Goal: Transaction & Acquisition: Purchase product/service

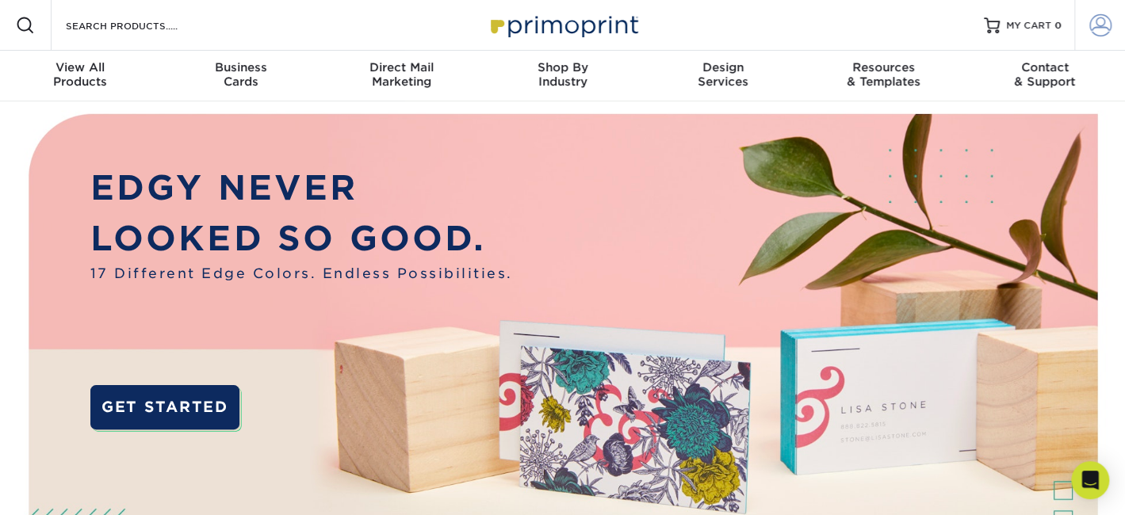
click at [1100, 27] on span at bounding box center [1100, 25] width 22 height 22
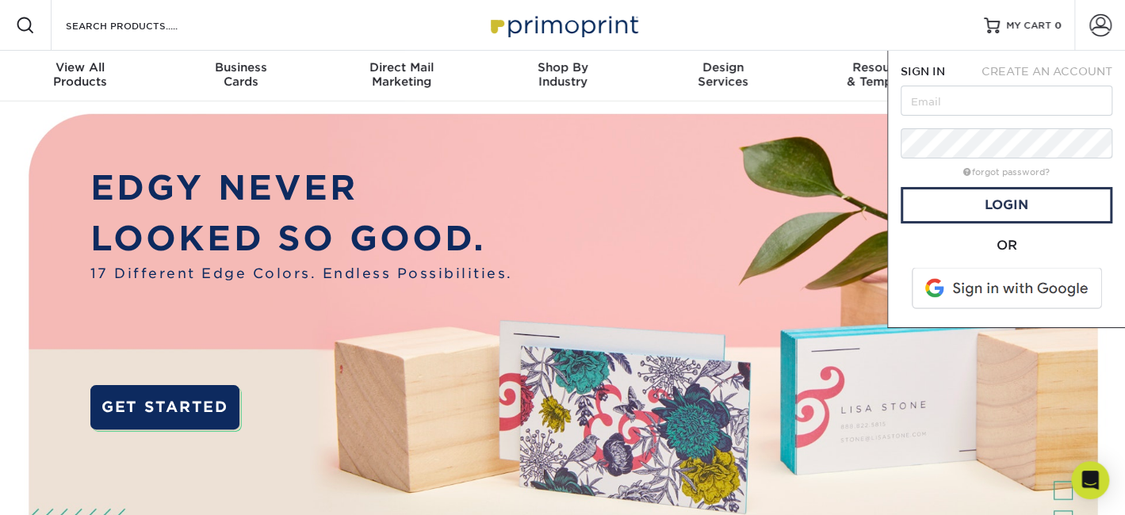
click at [1002, 291] on span at bounding box center [1008, 288] width 202 height 41
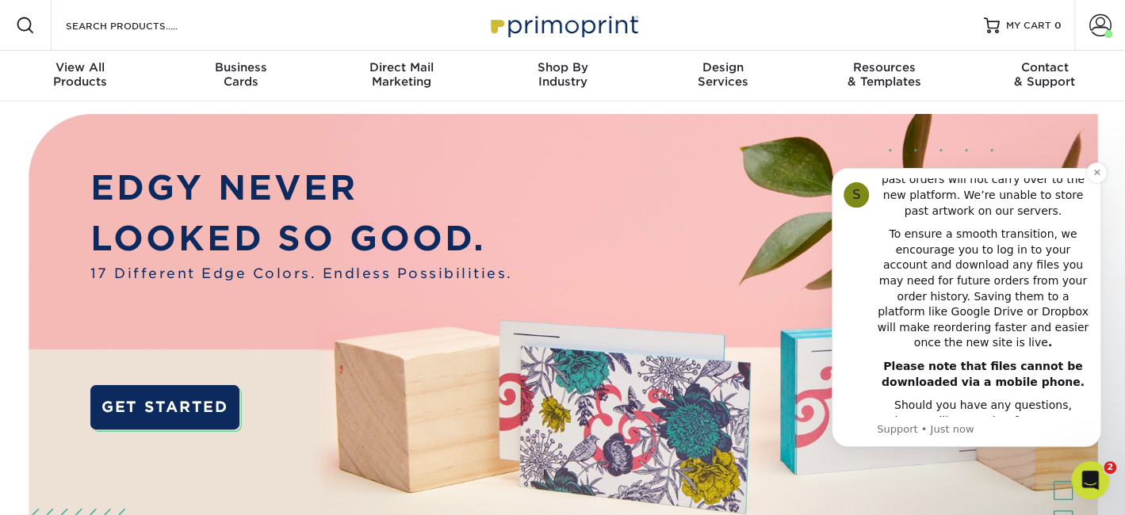
scroll to position [170, 0]
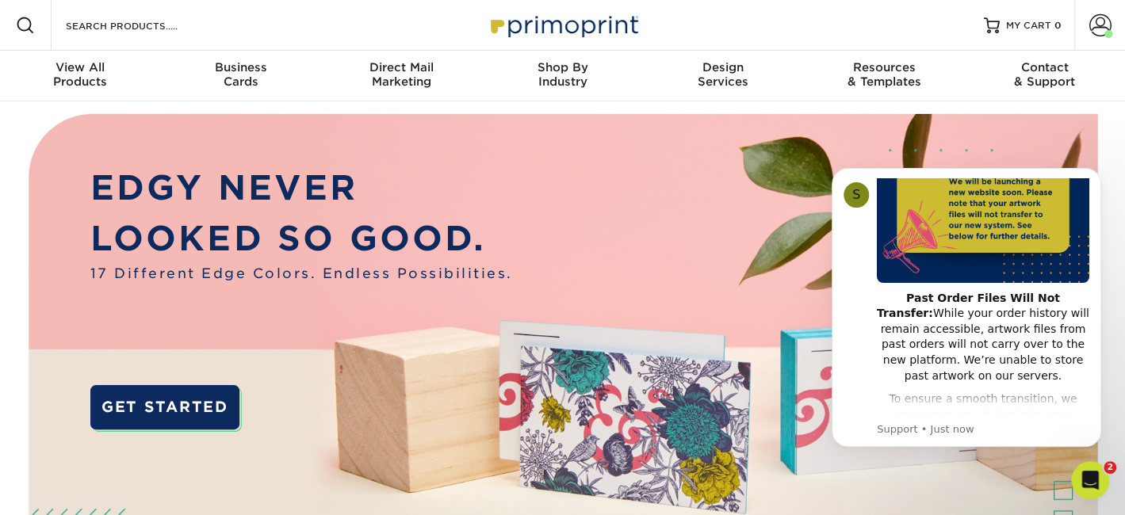
click at [702, 235] on img at bounding box center [563, 379] width 1114 height 557
click at [81, 75] on div "View All Products" at bounding box center [80, 74] width 161 height 29
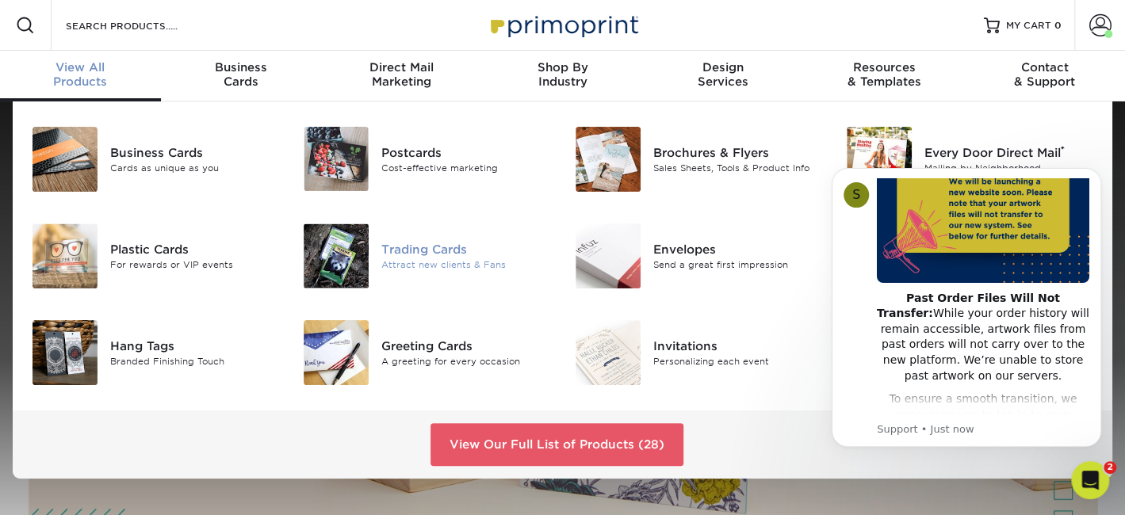
click at [445, 258] on div "Attract new clients & Fans" at bounding box center [465, 264] width 169 height 13
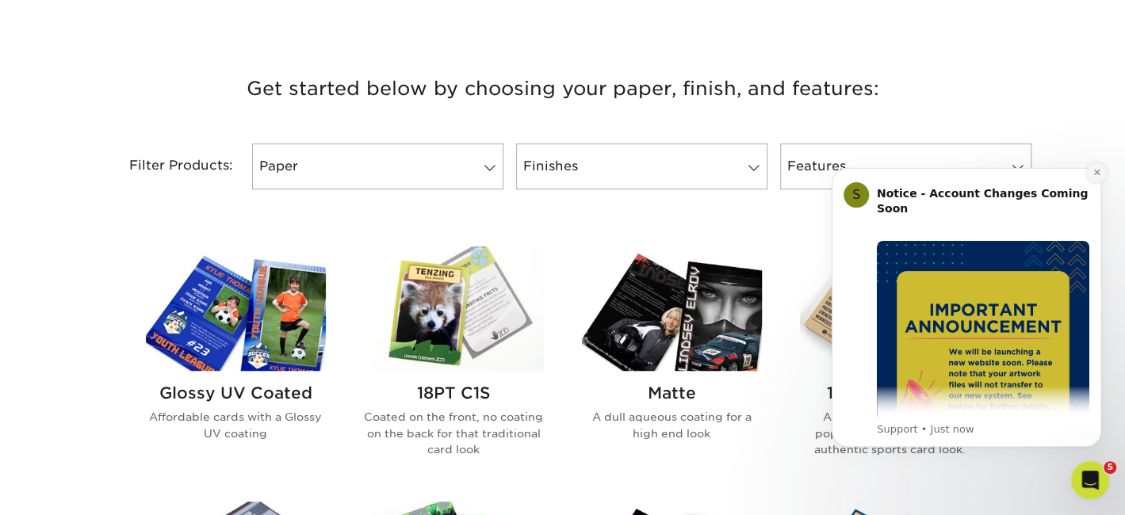
click at [1098, 170] on icon "Dismiss notification" at bounding box center [1096, 173] width 6 height 6
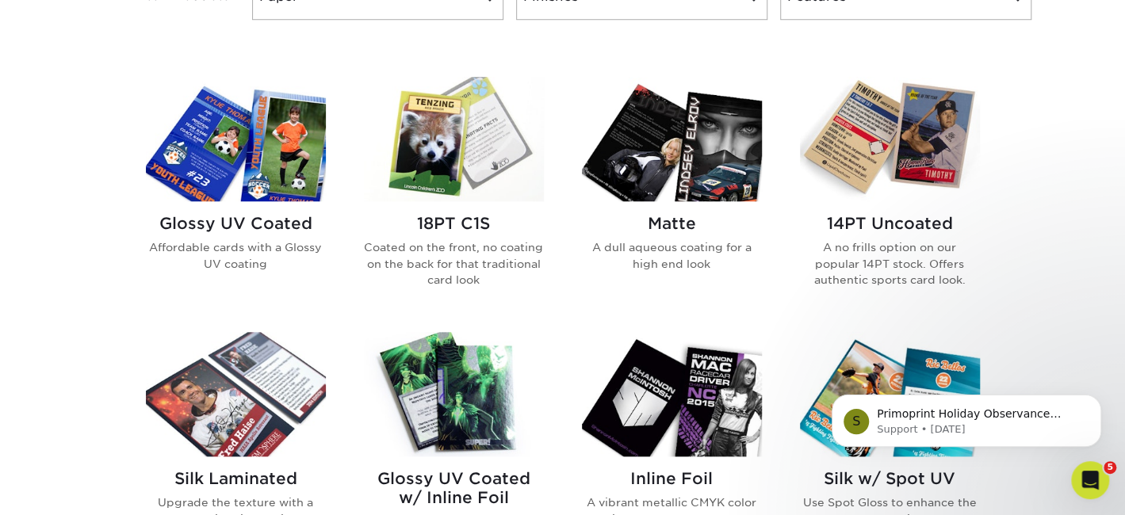
scroll to position [740, 0]
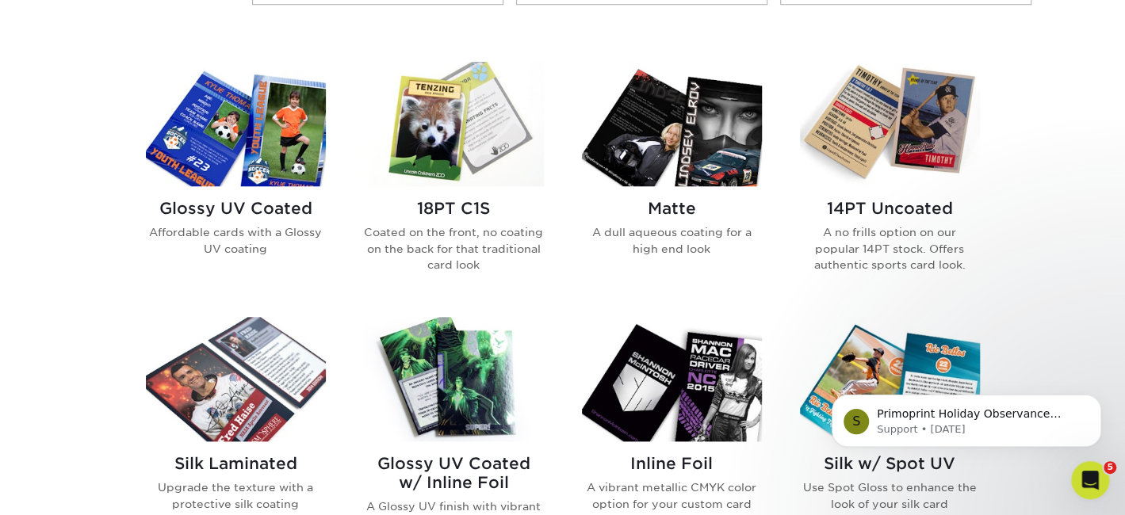
click at [661, 207] on h2 "Matte" at bounding box center [672, 208] width 180 height 19
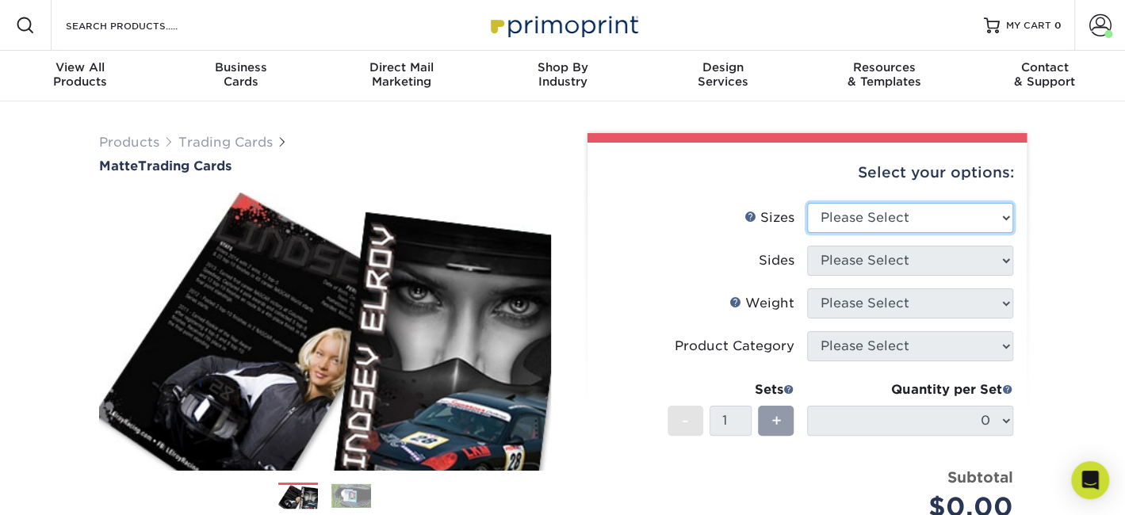
click at [1005, 215] on select "Please Select 2.5" x 3.5"" at bounding box center [910, 218] width 206 height 30
select select "2.50x3.50"
click at [807, 203] on select "Please Select 2.5" x 3.5"" at bounding box center [910, 218] width 206 height 30
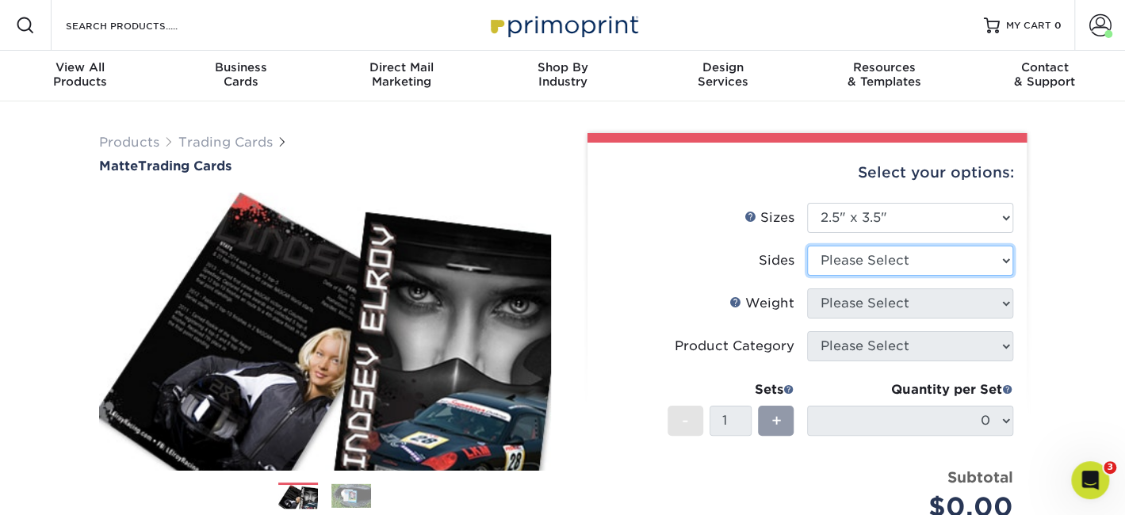
click at [1003, 263] on select "Please Select Print Both Sides Print Front Only" at bounding box center [910, 261] width 206 height 30
select select "13abbda7-1d64-4f25-8bb2-c179b224825d"
click at [807, 246] on select "Please Select Print Both Sides Print Front Only" at bounding box center [910, 261] width 206 height 30
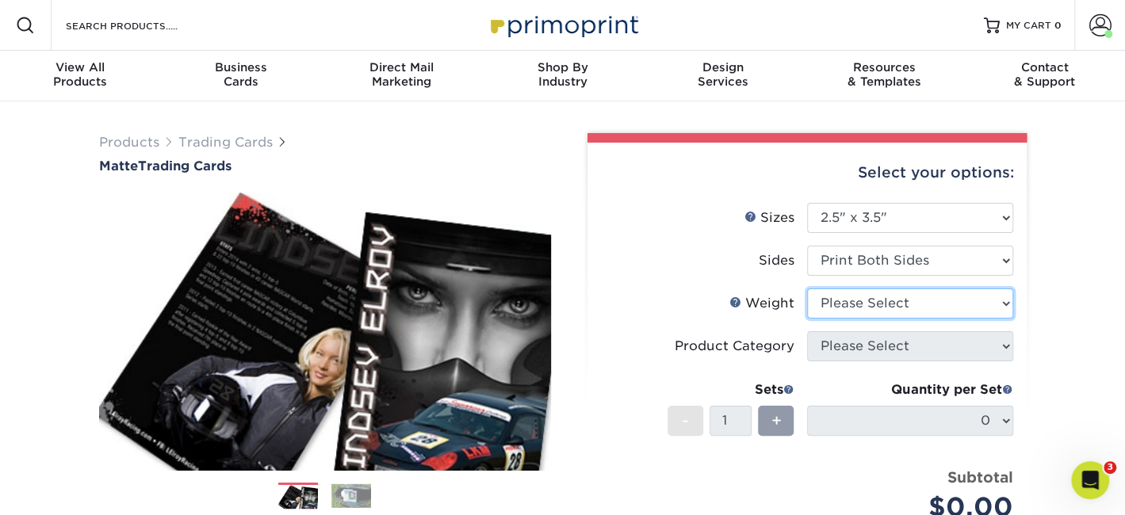
click at [1005, 301] on select "Please Select 16PT 14PT" at bounding box center [910, 304] width 206 height 30
select select "16PT"
click at [807, 289] on select "Please Select 16PT 14PT" at bounding box center [910, 304] width 206 height 30
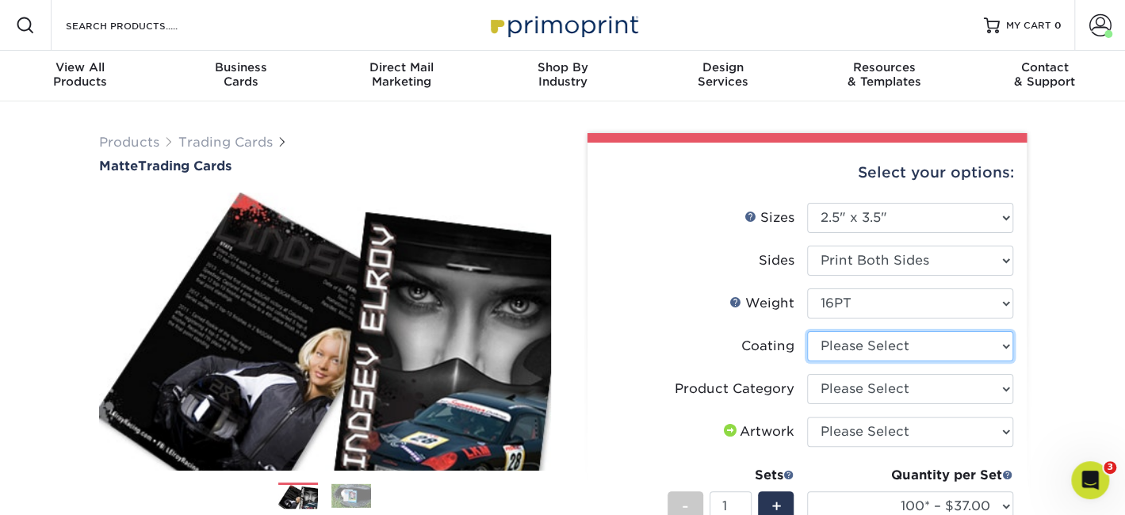
click at [1004, 346] on select at bounding box center [910, 346] width 206 height 30
select select "121bb7b5-3b4d-429f-bd8d-bbf80e953313"
click at [807, 331] on select at bounding box center [910, 346] width 206 height 30
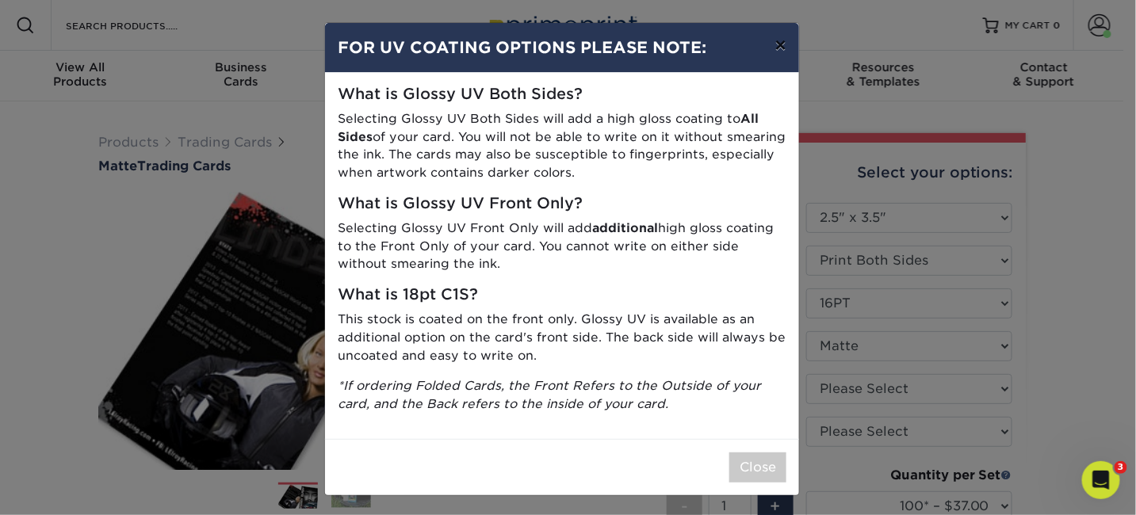
click at [771, 43] on button "×" at bounding box center [781, 45] width 36 height 44
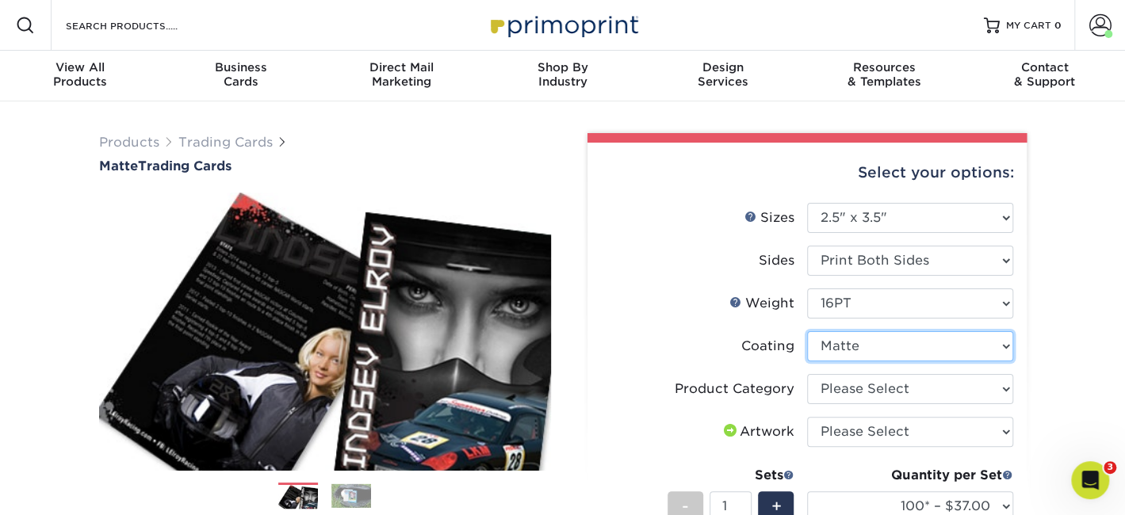
click at [1008, 344] on select at bounding box center [910, 346] width 206 height 30
click at [807, 331] on select at bounding box center [910, 346] width 206 height 30
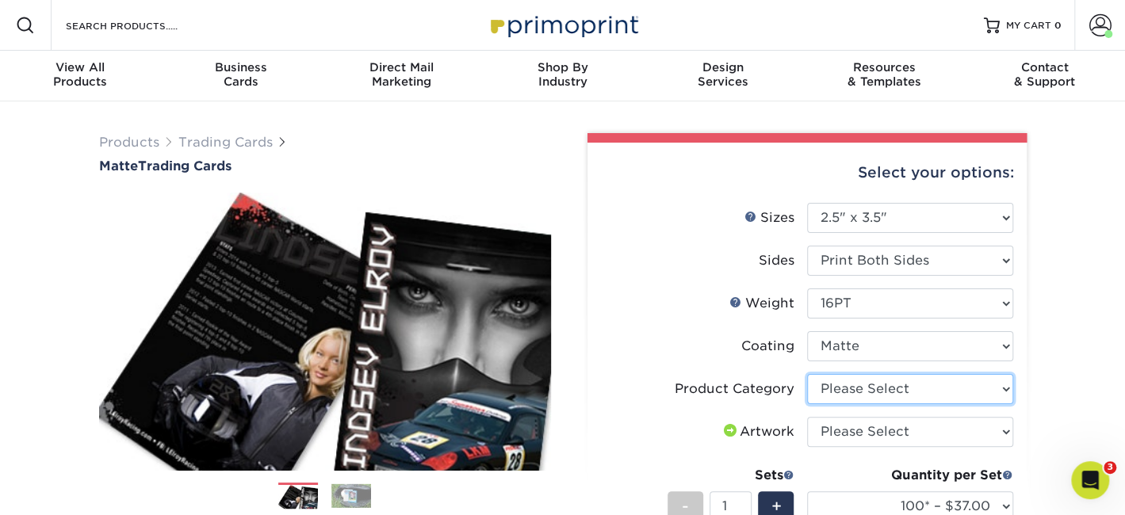
click at [1001, 386] on select "Please Select Trading Cards" at bounding box center [910, 389] width 206 height 30
select select "c2f9bce9-36c2-409d-b101-c29d9d031e18"
click at [807, 374] on select "Please Select Trading Cards" at bounding box center [910, 389] width 206 height 30
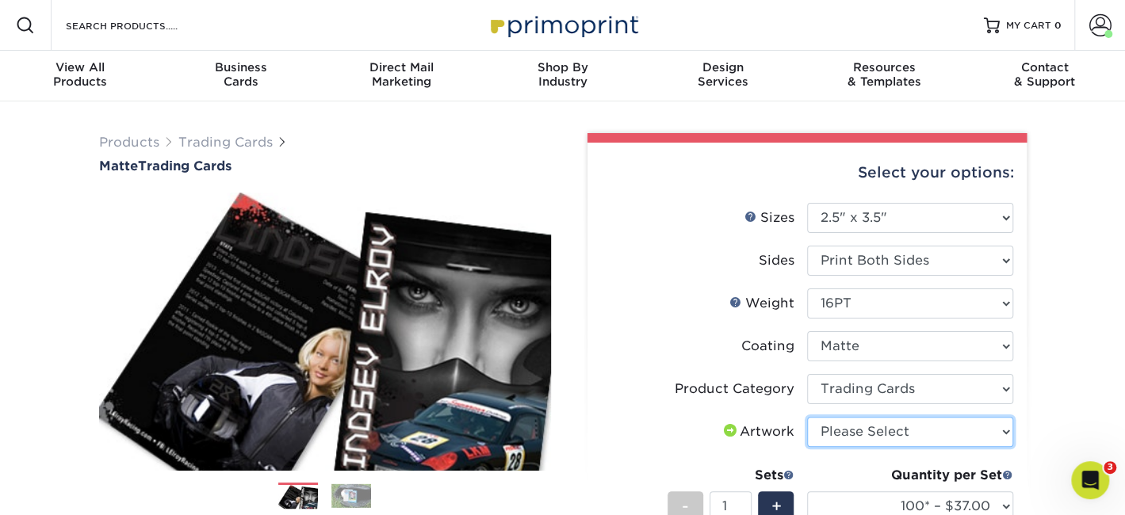
click at [1001, 431] on select "Please Select I will upload files I need a design - $100" at bounding box center [910, 432] width 206 height 30
select select "upload"
click at [807, 417] on select "Please Select I will upload files I need a design - $100" at bounding box center [910, 432] width 206 height 30
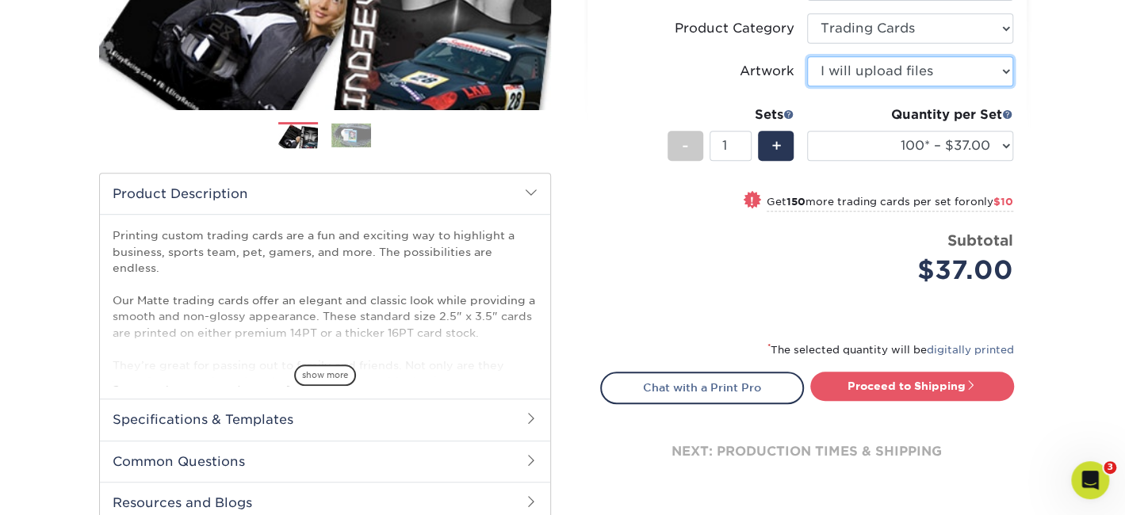
scroll to position [369, 0]
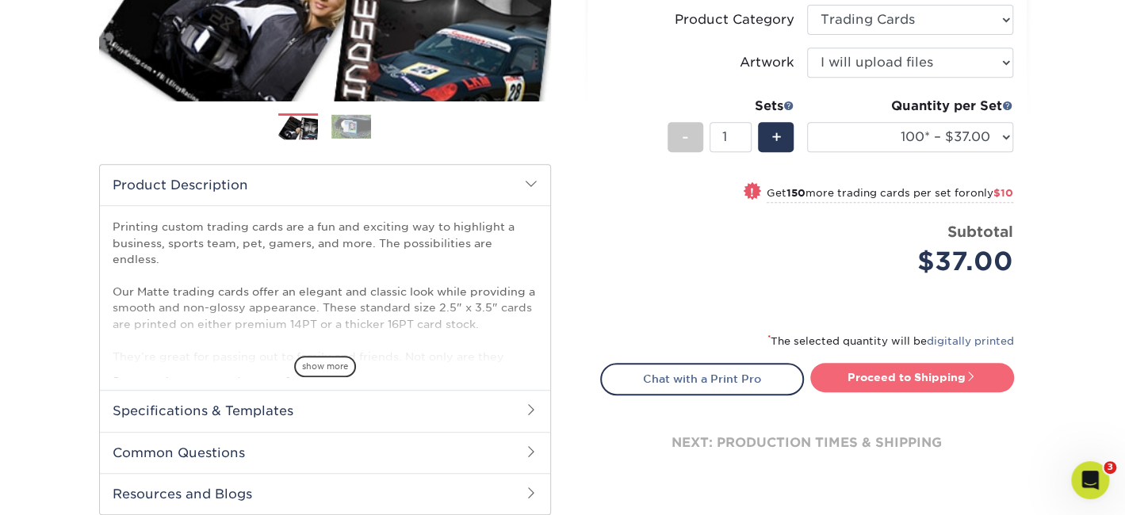
click at [871, 376] on link "Proceed to Shipping" at bounding box center [912, 377] width 204 height 29
type input "Set 1"
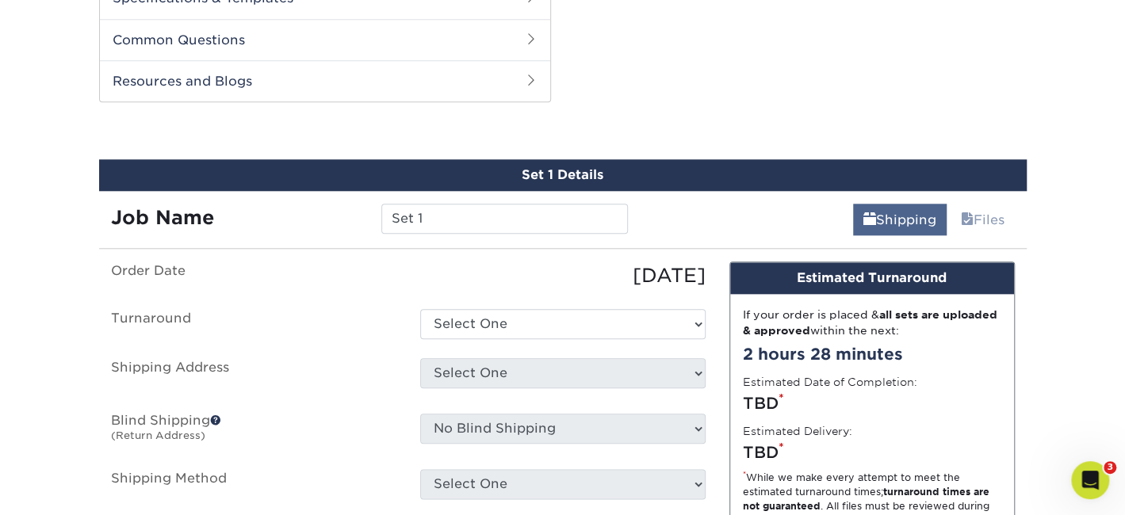
scroll to position [805, 0]
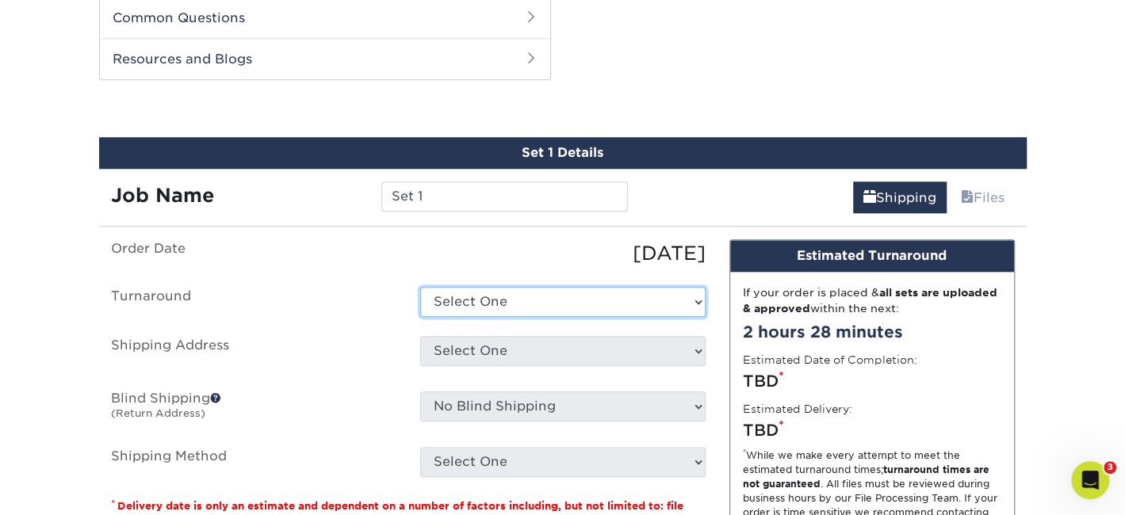
click at [697, 302] on select "Select One 2-4 Business Days 2 Day Next Business Day" at bounding box center [562, 302] width 285 height 30
click at [420, 287] on select "Select One 2-4 Business Days 2 Day Next Business Day" at bounding box center [562, 302] width 285 height 30
click at [694, 301] on select "Select One 2-4 Business Days 2 Day Next Business Day" at bounding box center [562, 302] width 285 height 30
select select "1f58305e-e1e2-4755-8b3f-6b8067891deb"
click at [420, 287] on select "Select One 2-4 Business Days 2 Day Next Business Day" at bounding box center [562, 302] width 285 height 30
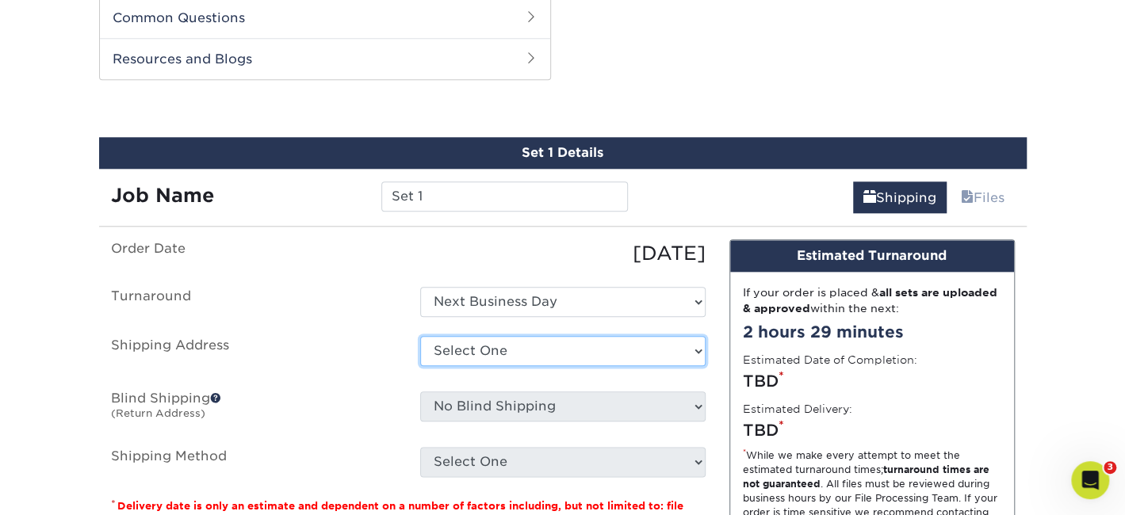
click at [693, 346] on select "Select One GAC Office + Add New Address" at bounding box center [562, 351] width 285 height 30
select select "272480"
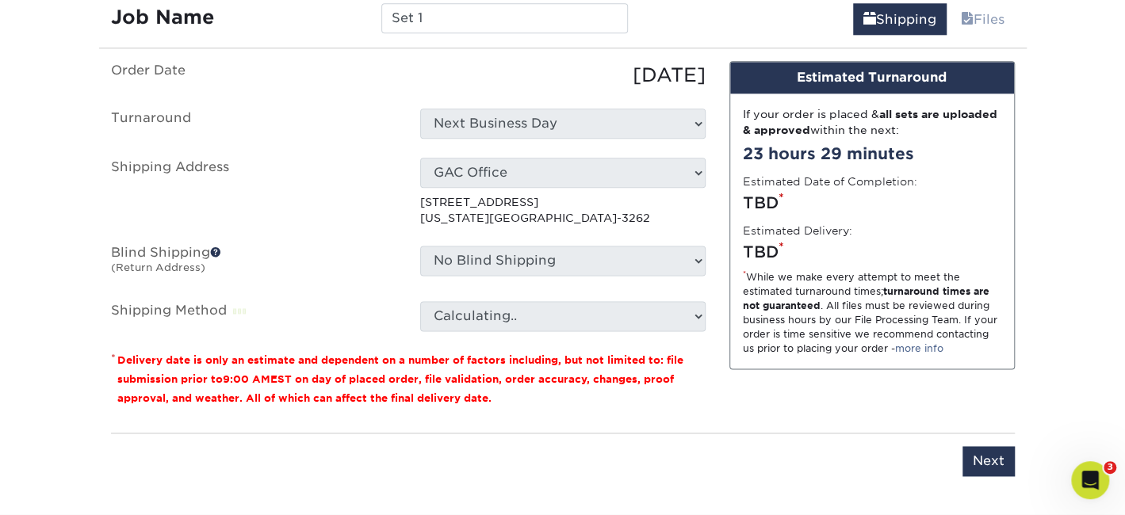
scroll to position [990, 0]
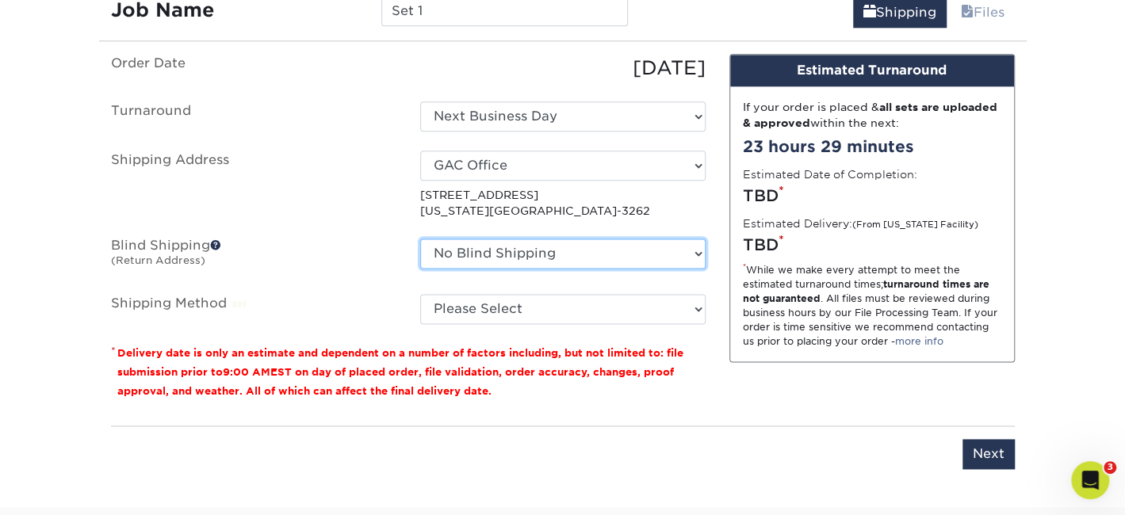
click at [699, 247] on select "No Blind Shipping GAC Office + Add New Address" at bounding box center [562, 254] width 285 height 30
click at [420, 239] on select "No Blind Shipping GAC Office + Add New Address" at bounding box center [562, 254] width 285 height 30
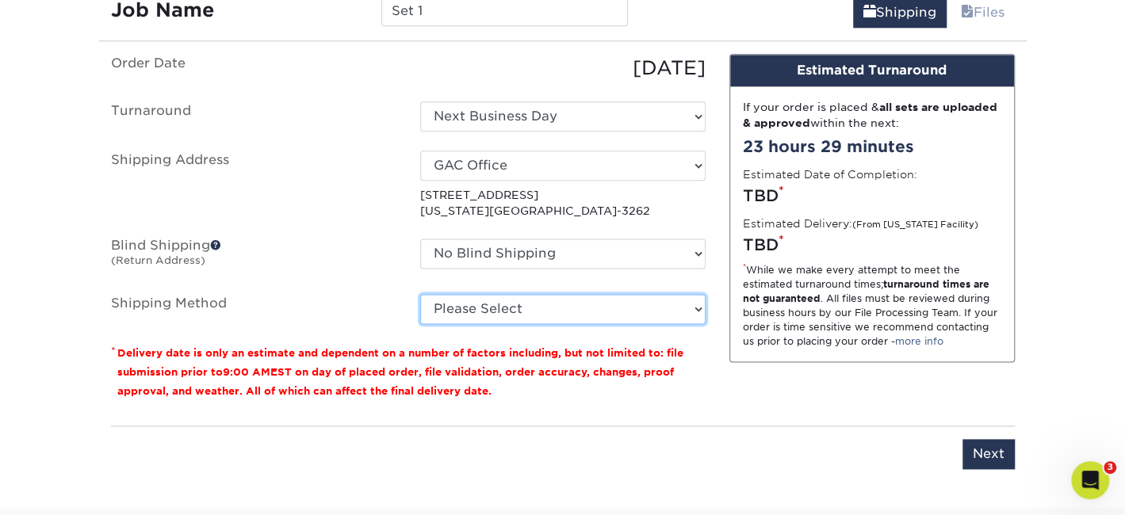
click at [698, 304] on select "Please Select Ground Shipping (+$16.21) 3 Day Shipping Service (+$19.90) 2 Day …" at bounding box center [562, 309] width 285 height 30
select select "01"
click at [420, 294] on select "Please Select Ground Shipping (+$16.21) 3 Day Shipping Service (+$19.90) 2 Day …" at bounding box center [562, 309] width 285 height 30
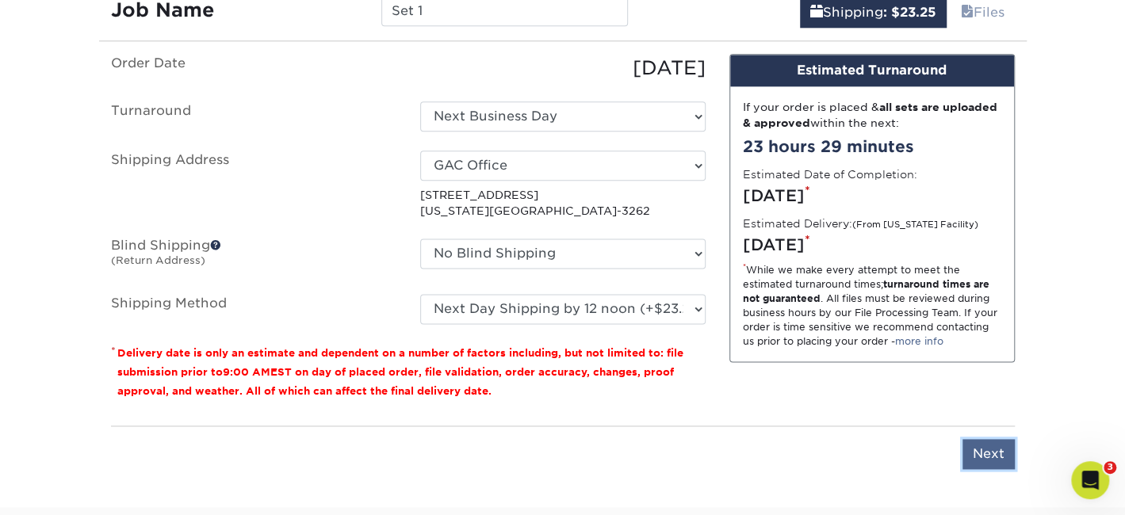
click at [972, 442] on input "Next" at bounding box center [989, 454] width 52 height 30
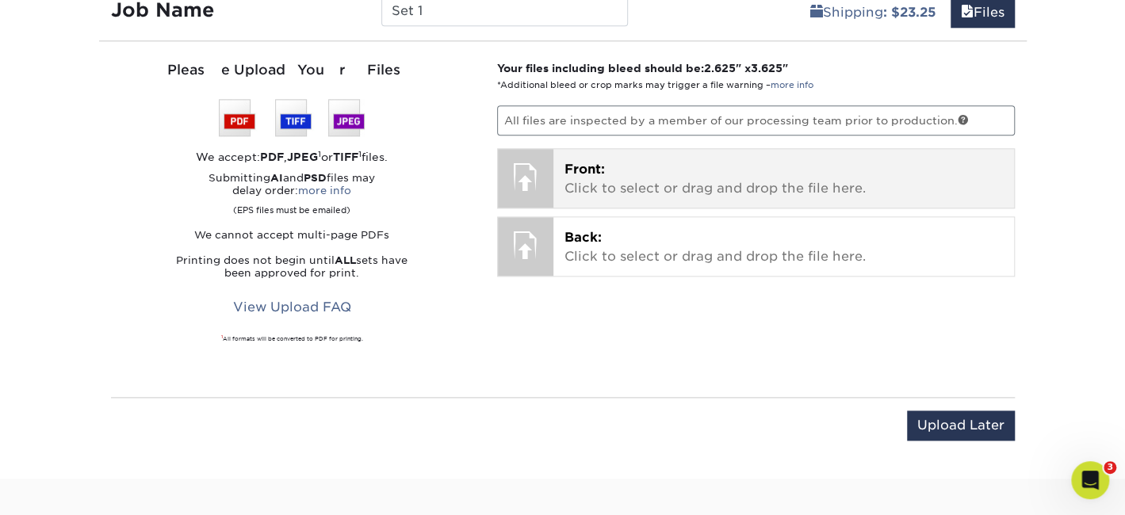
click at [527, 179] on div at bounding box center [525, 176] width 55 height 55
click at [608, 182] on p "Front: Click to select or drag and drop the file here." at bounding box center [784, 179] width 438 height 38
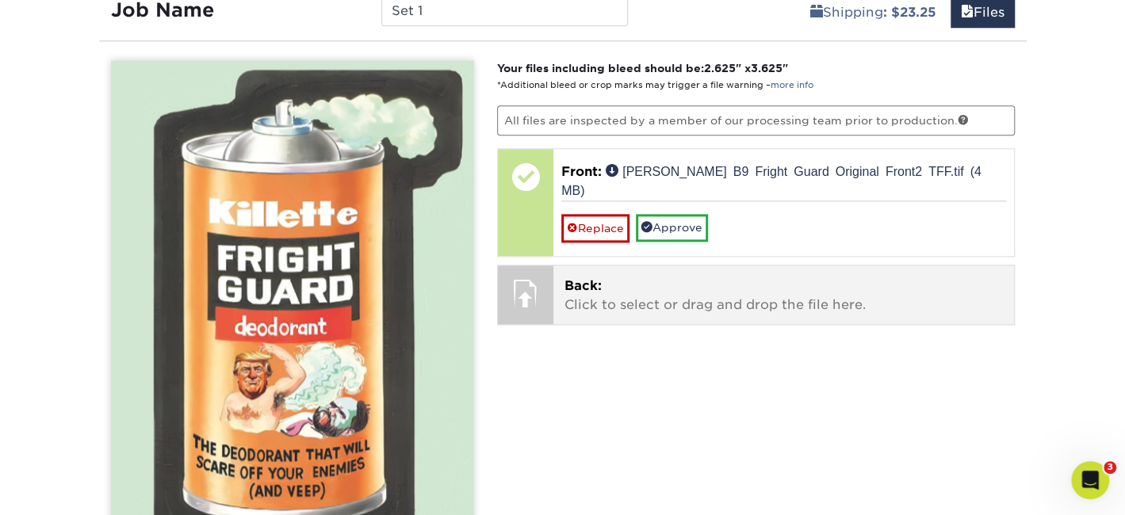
click at [588, 278] on span "Back:" at bounding box center [583, 285] width 37 height 15
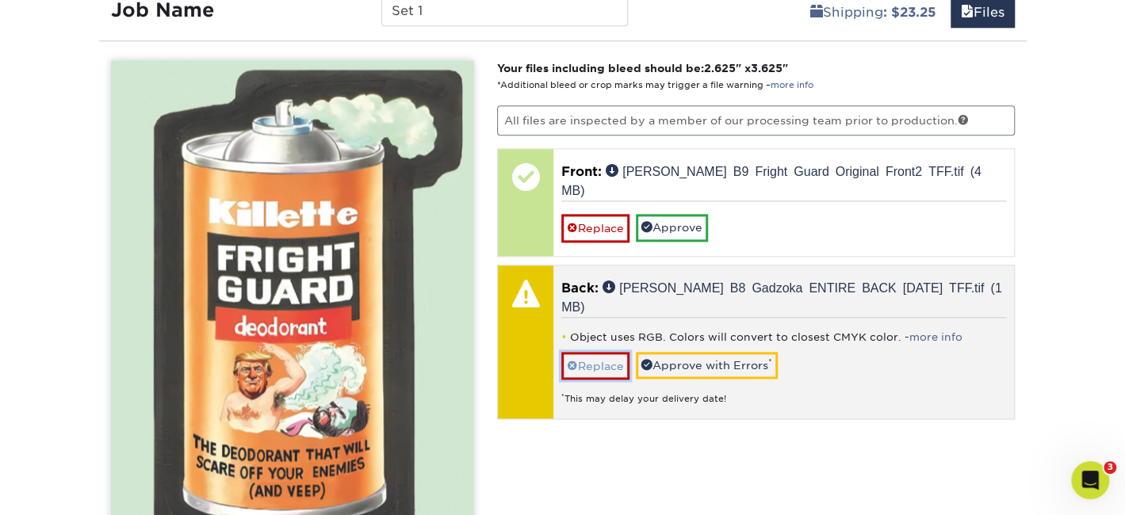
click at [613, 352] on link "Replace" at bounding box center [595, 366] width 68 height 28
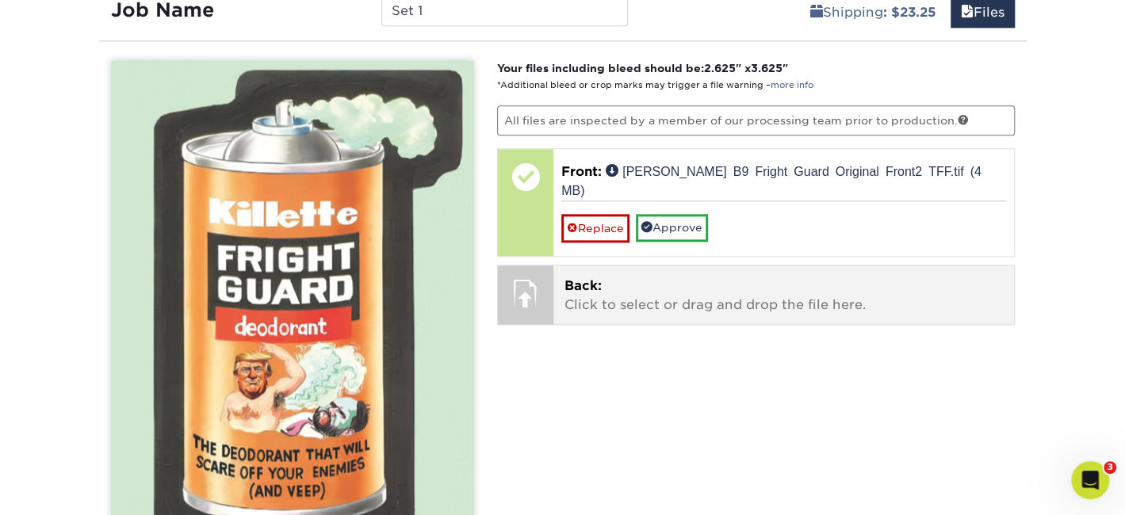
click at [538, 266] on div at bounding box center [525, 293] width 55 height 55
click at [574, 278] on span "Back:" at bounding box center [583, 285] width 37 height 15
